Goal: Navigation & Orientation: Find specific page/section

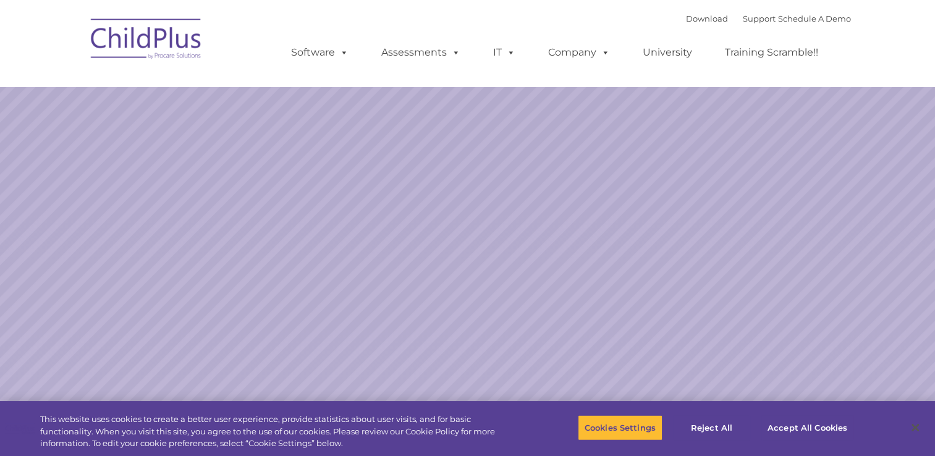
select select "MEDIUM"
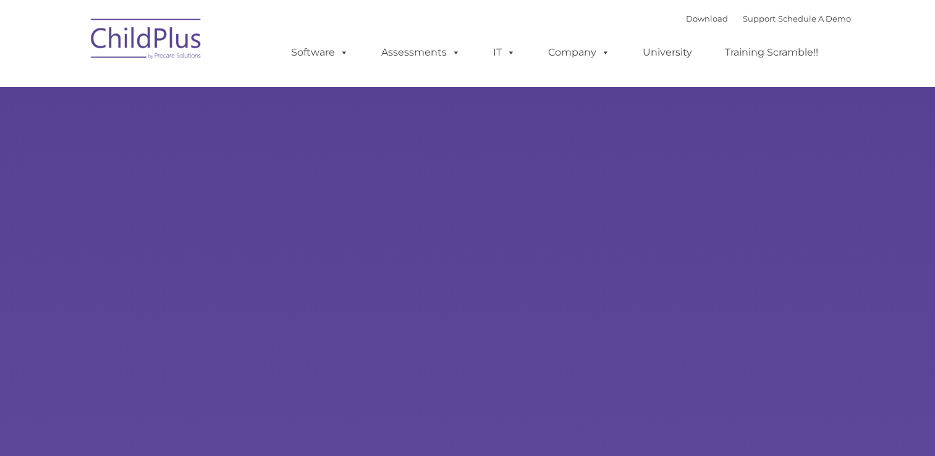
type input ""
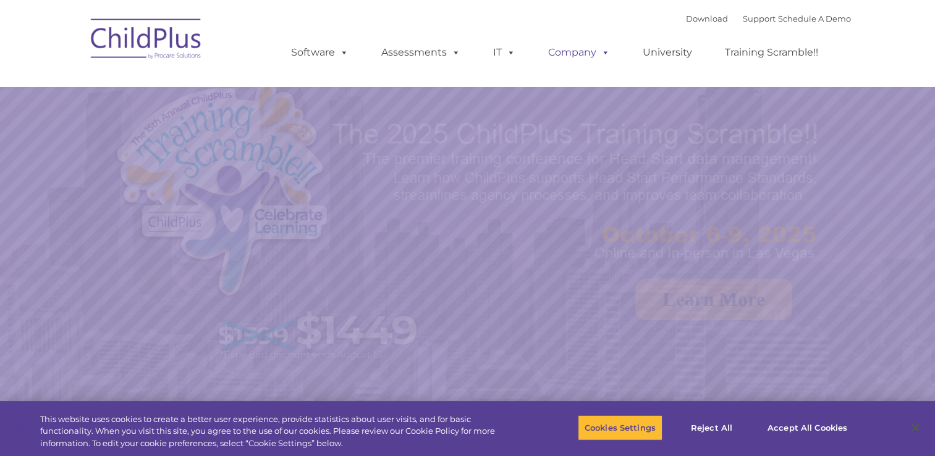
select select "MEDIUM"
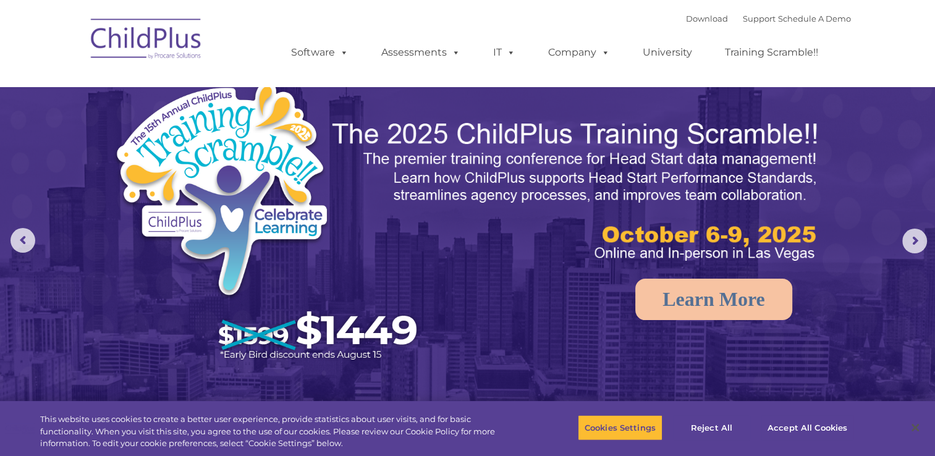
click at [149, 22] on img at bounding box center [147, 41] width 124 height 62
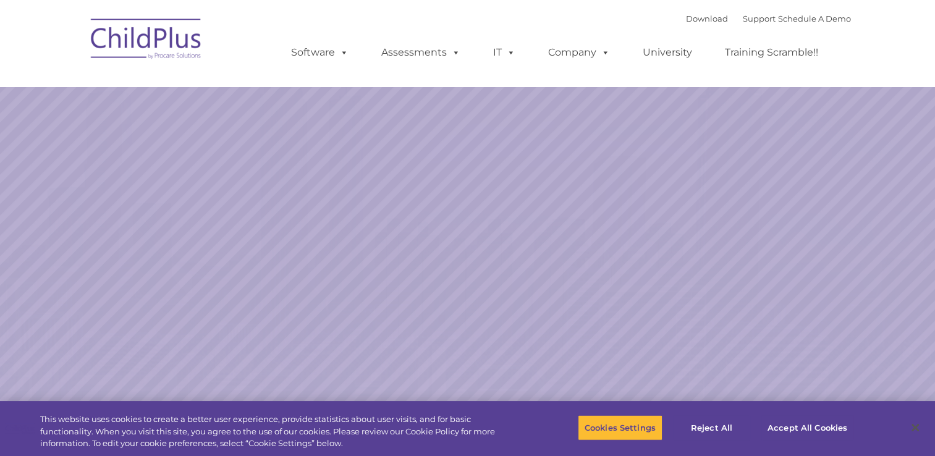
select select "MEDIUM"
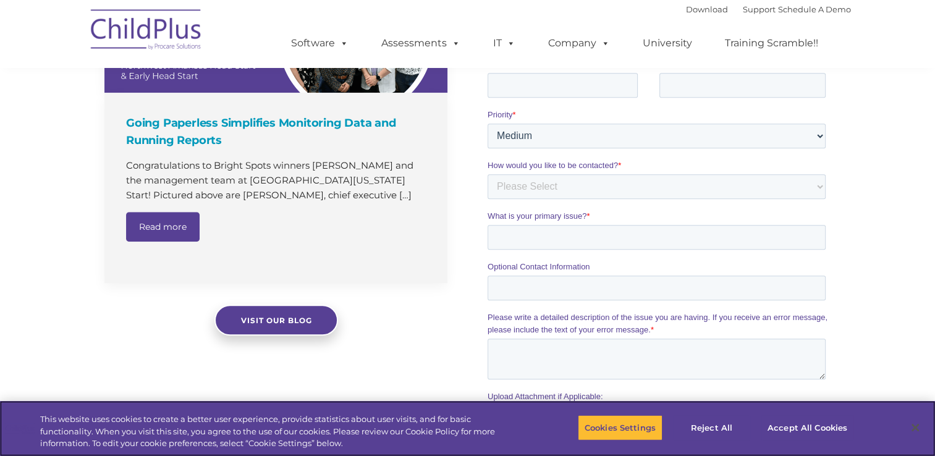
scroll to position [919, 0]
